Goal: Transaction & Acquisition: Subscribe to service/newsletter

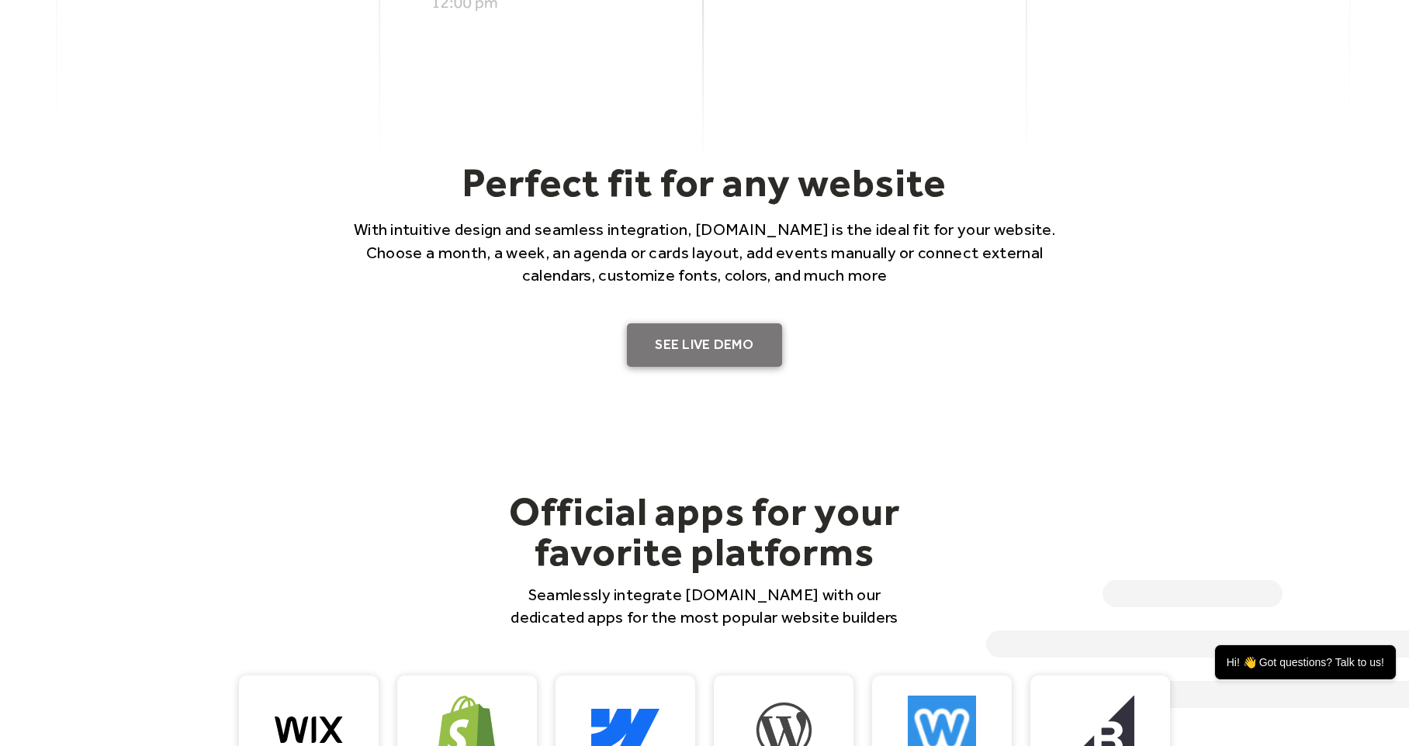
scroll to position [1029, 0]
click at [728, 341] on link "SEE LIVE DEMO" at bounding box center [704, 344] width 155 height 43
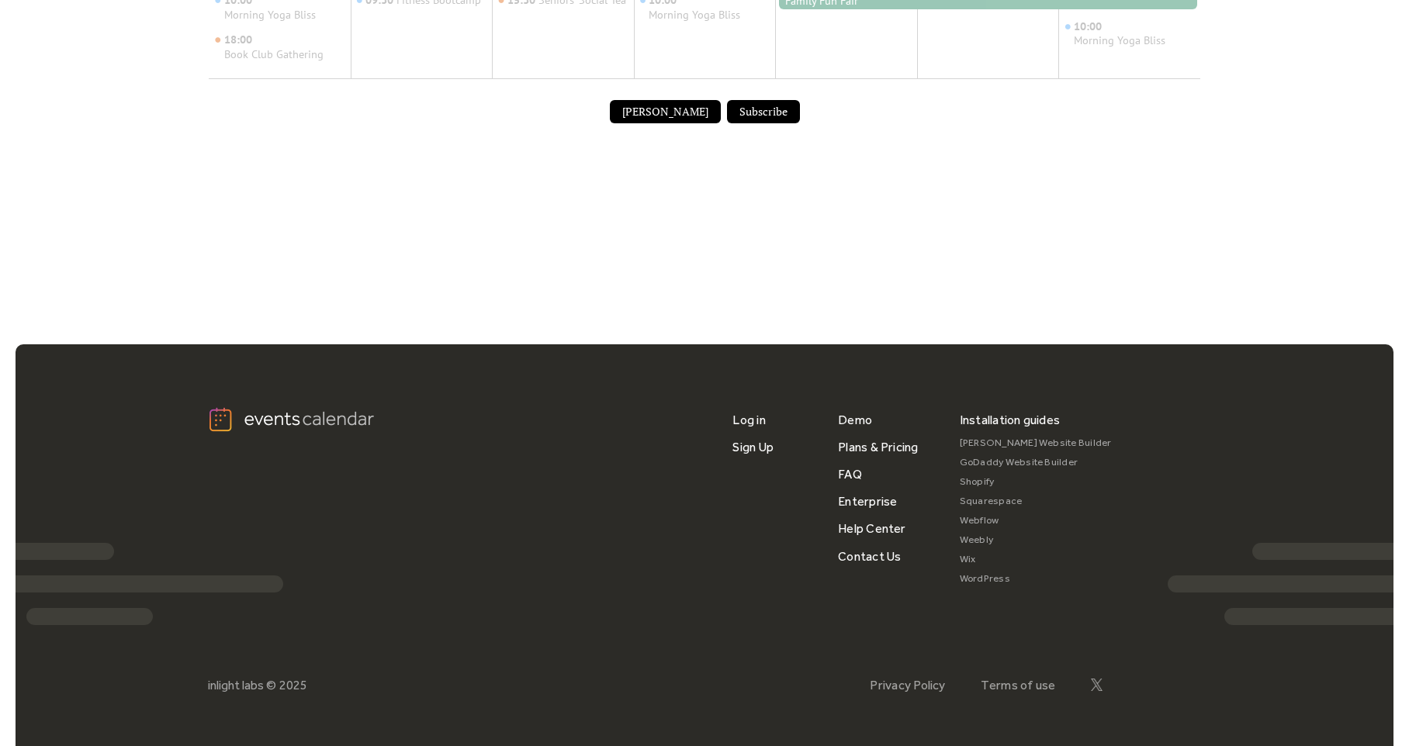
scroll to position [1129, 0]
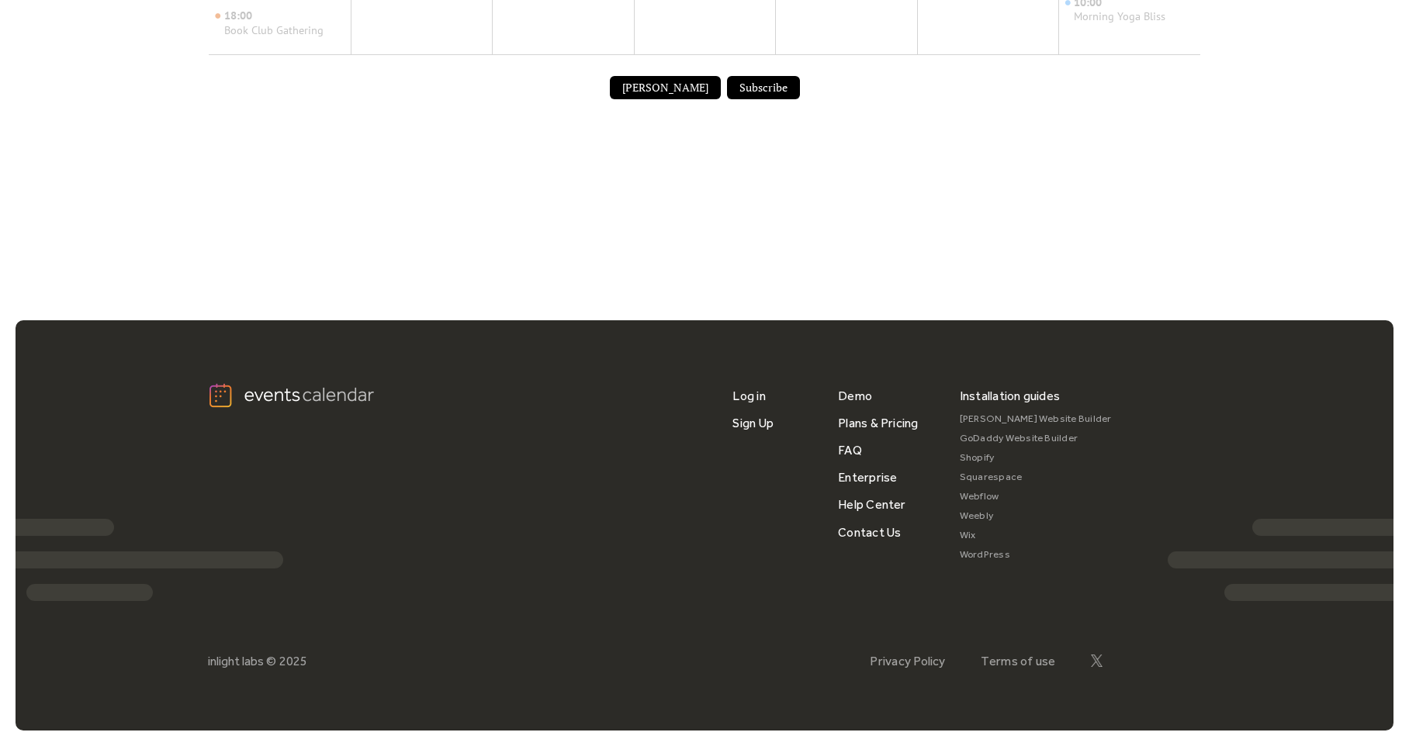
click at [977, 496] on link "Webflow" at bounding box center [1036, 496] width 152 height 19
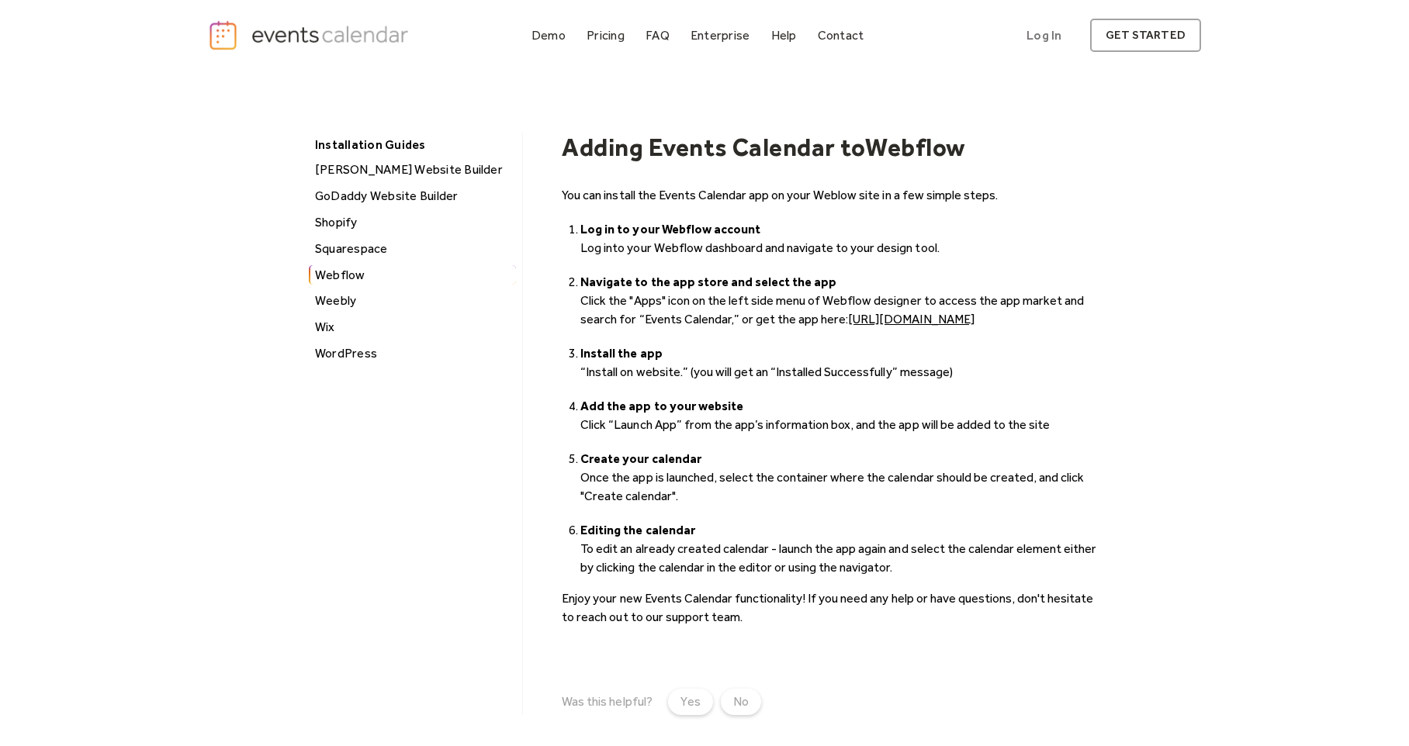
click at [900, 320] on link "https://webflow.com/apps/detail/events-calendar" at bounding box center [911, 319] width 126 height 15
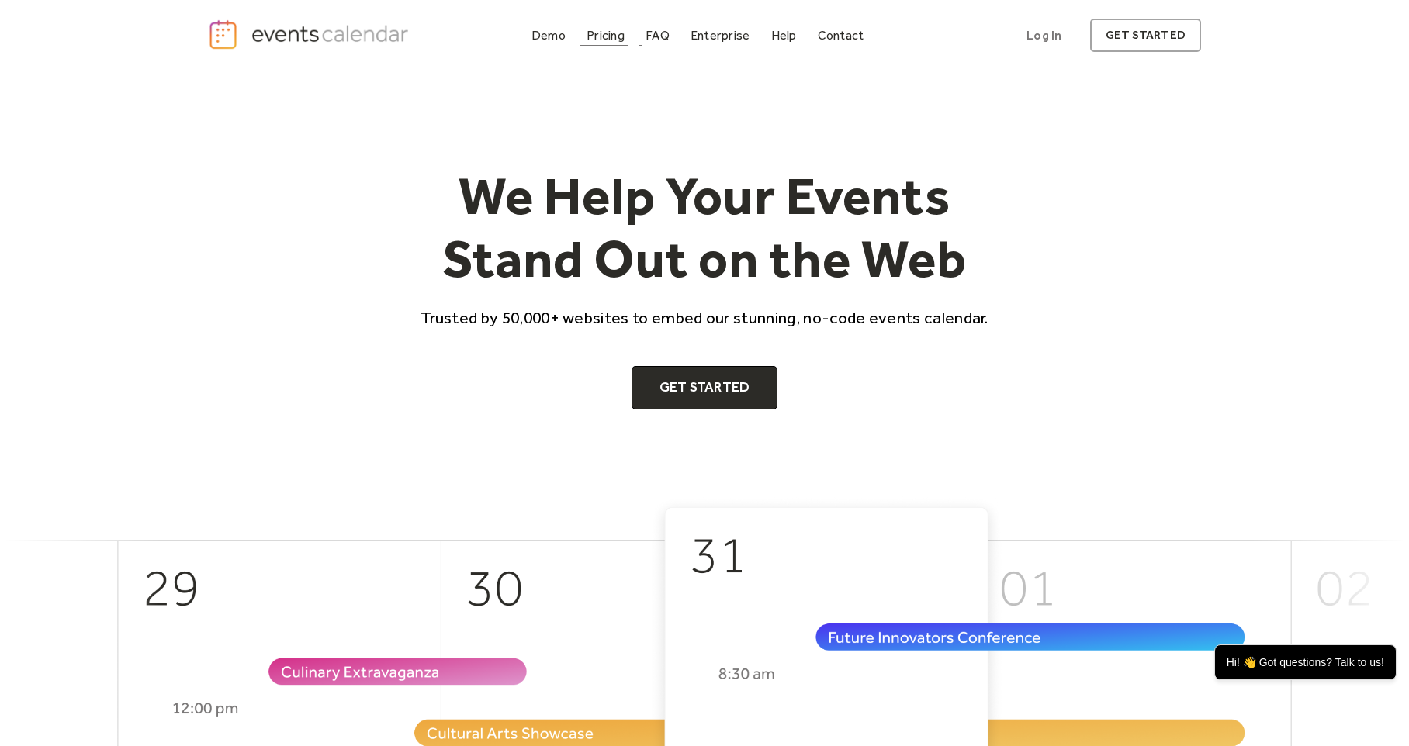
click at [601, 32] on div "Pricing" at bounding box center [605, 35] width 38 height 9
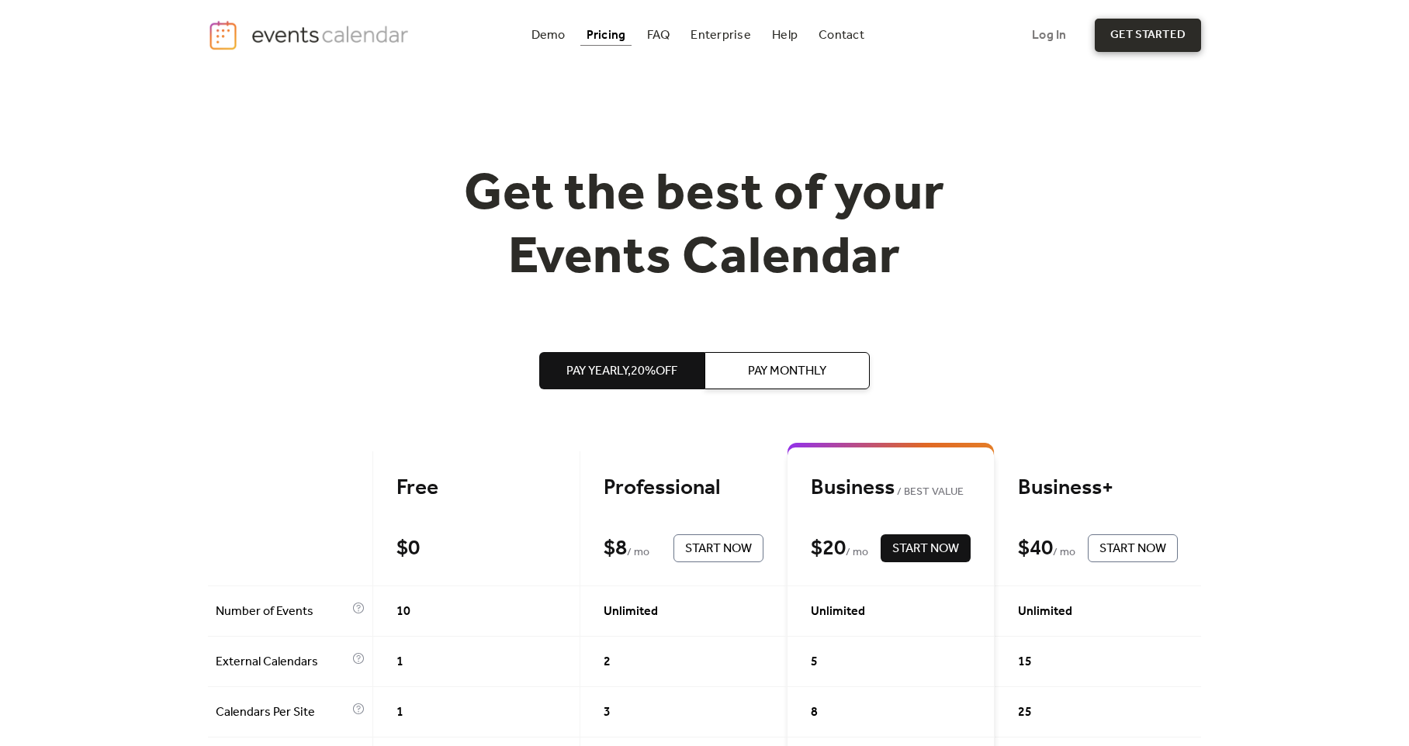
click at [1152, 36] on link "get started" at bounding box center [1147, 35] width 106 height 33
